Goal: Find specific page/section: Find specific page/section

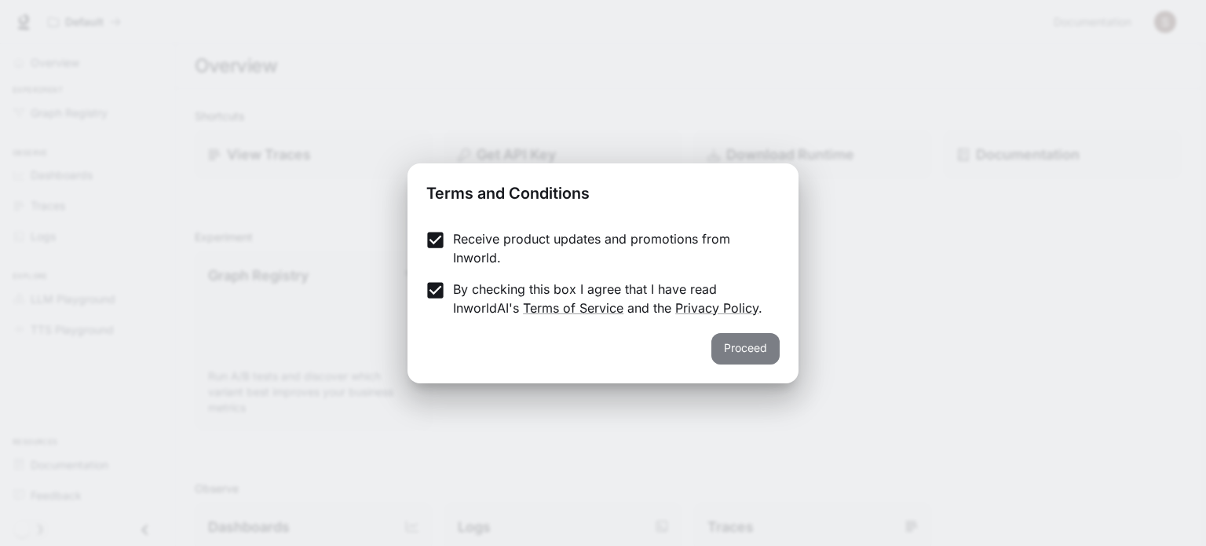
click at [755, 347] on button "Proceed" at bounding box center [745, 348] width 68 height 31
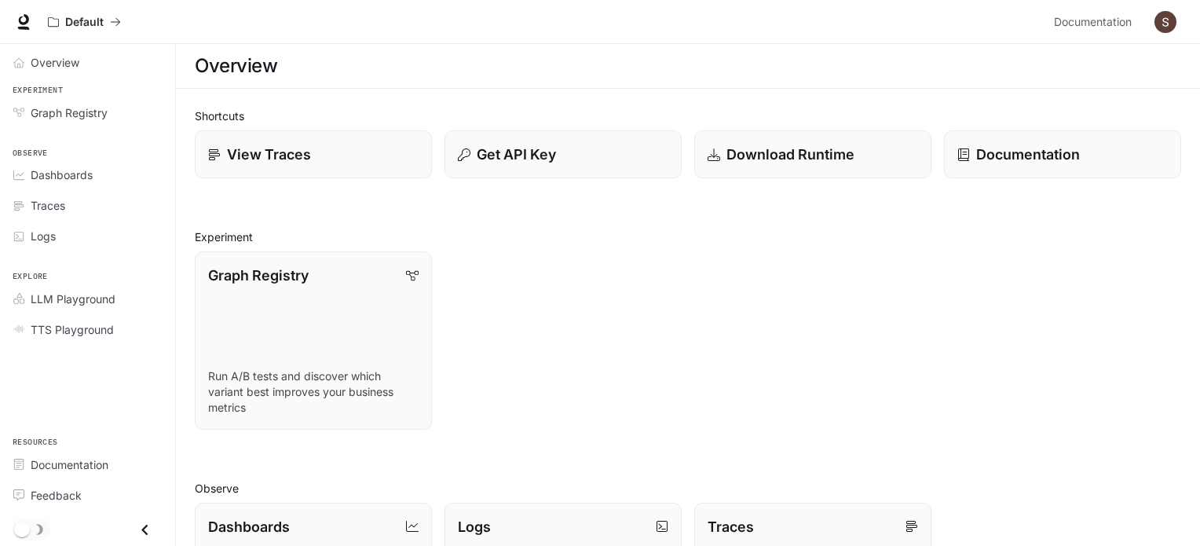
scroll to position [403, 0]
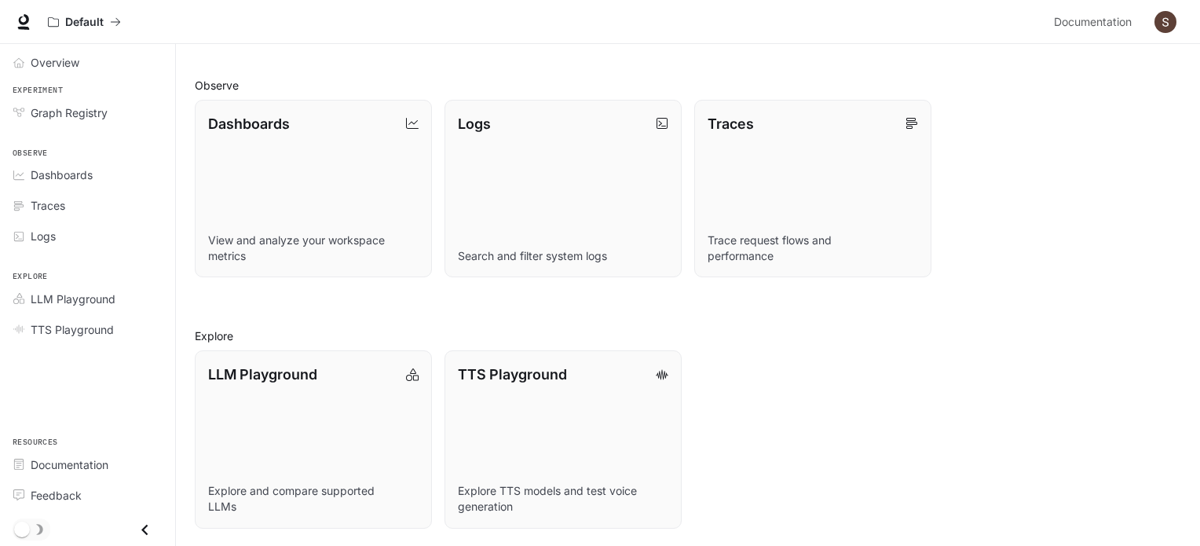
click at [150, 525] on icon "Close drawer" at bounding box center [144, 529] width 21 height 21
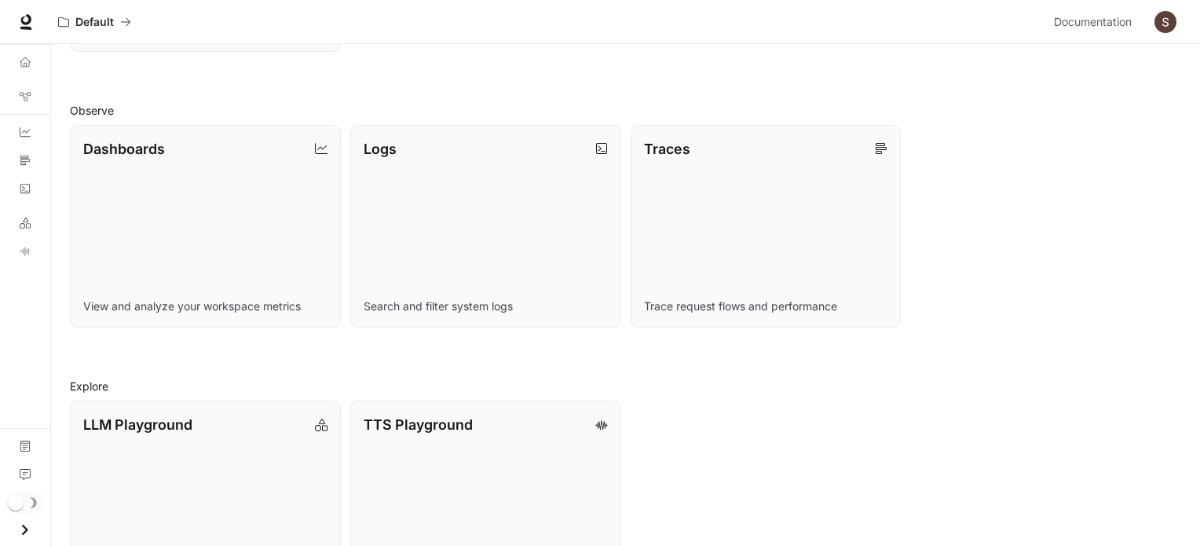
click at [18, 524] on icon "Open drawer" at bounding box center [24, 529] width 21 height 21
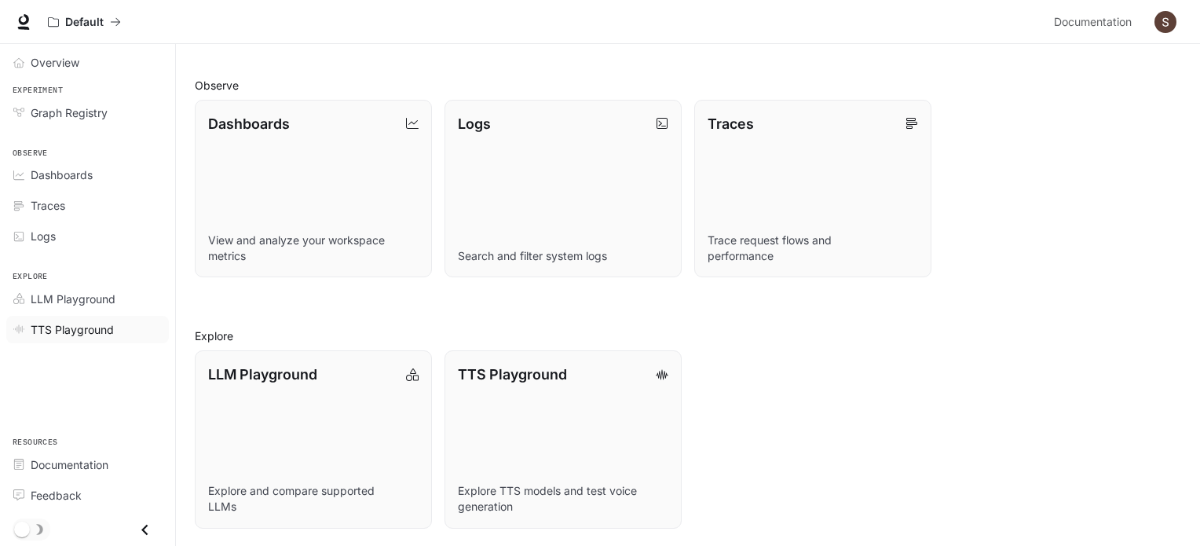
click at [86, 331] on span "TTS Playground" at bounding box center [72, 329] width 83 height 16
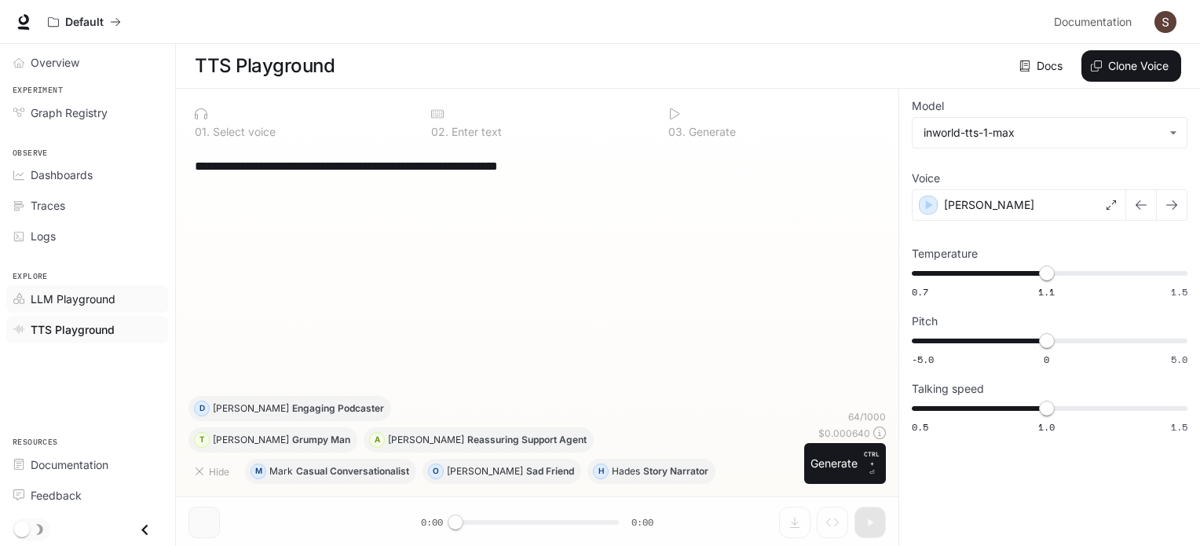
click at [91, 296] on span "LLM Playground" at bounding box center [73, 299] width 85 height 16
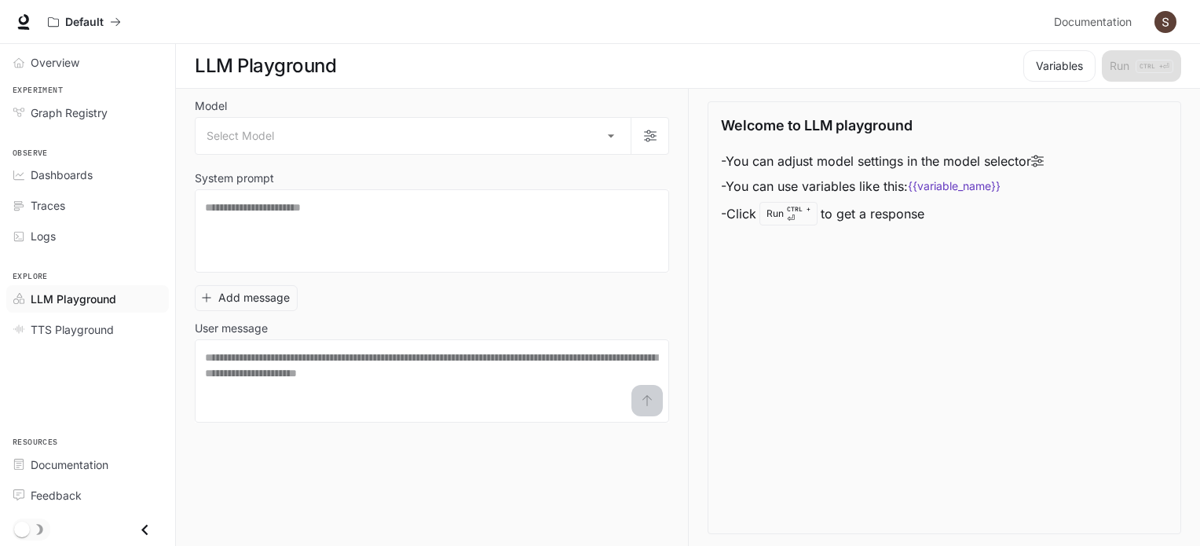
click at [94, 45] on div "Overview" at bounding box center [87, 62] width 175 height 37
click at [88, 55] on div "Overview" at bounding box center [96, 62] width 131 height 16
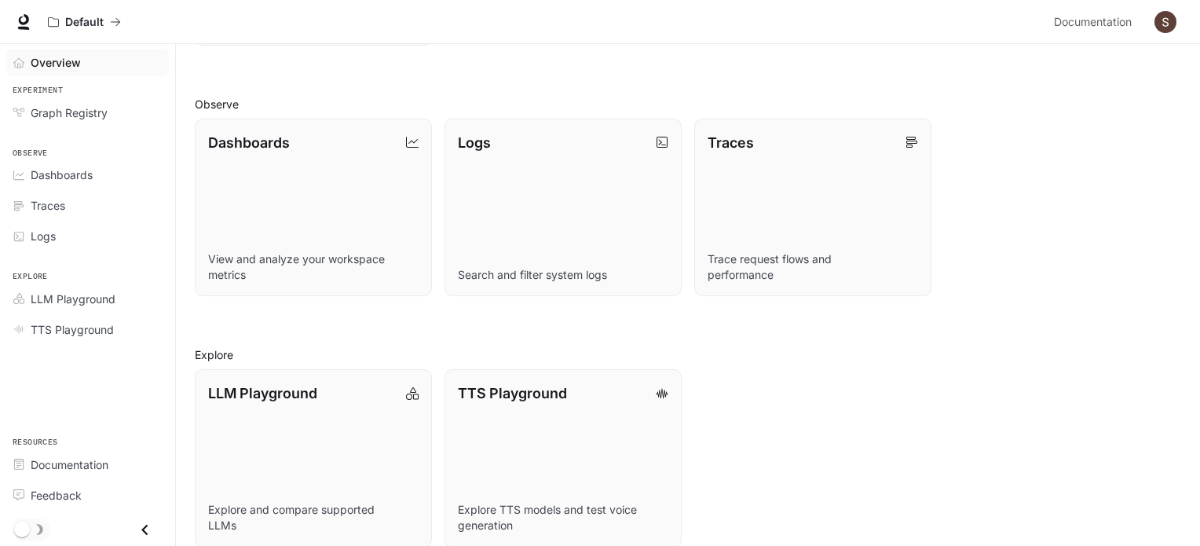
scroll to position [403, 0]
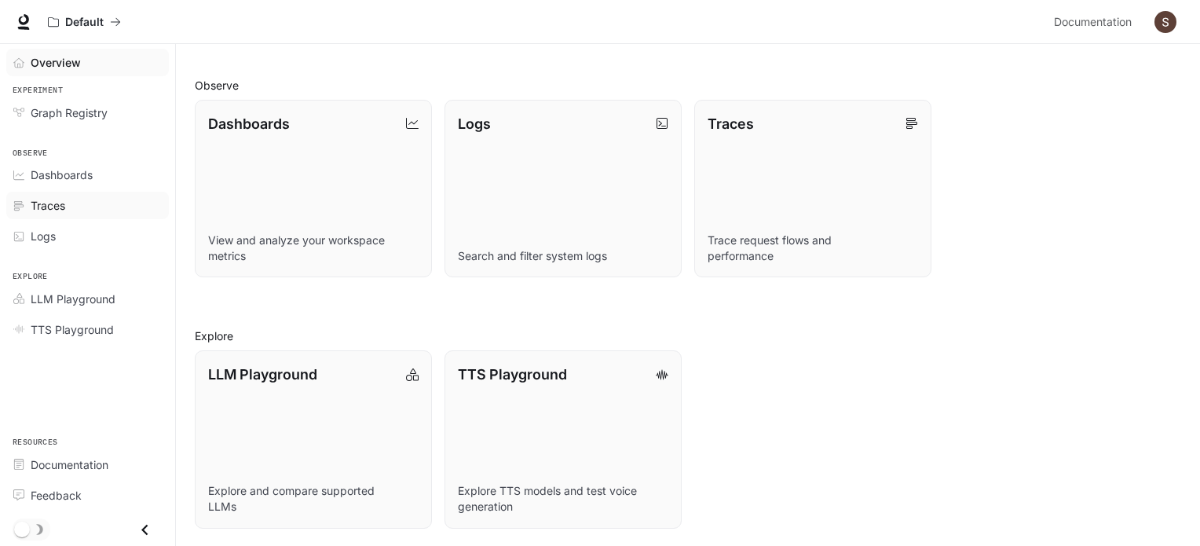
click at [71, 213] on link "Traces" at bounding box center [87, 205] width 163 height 27
